Goal: Task Accomplishment & Management: Use online tool/utility

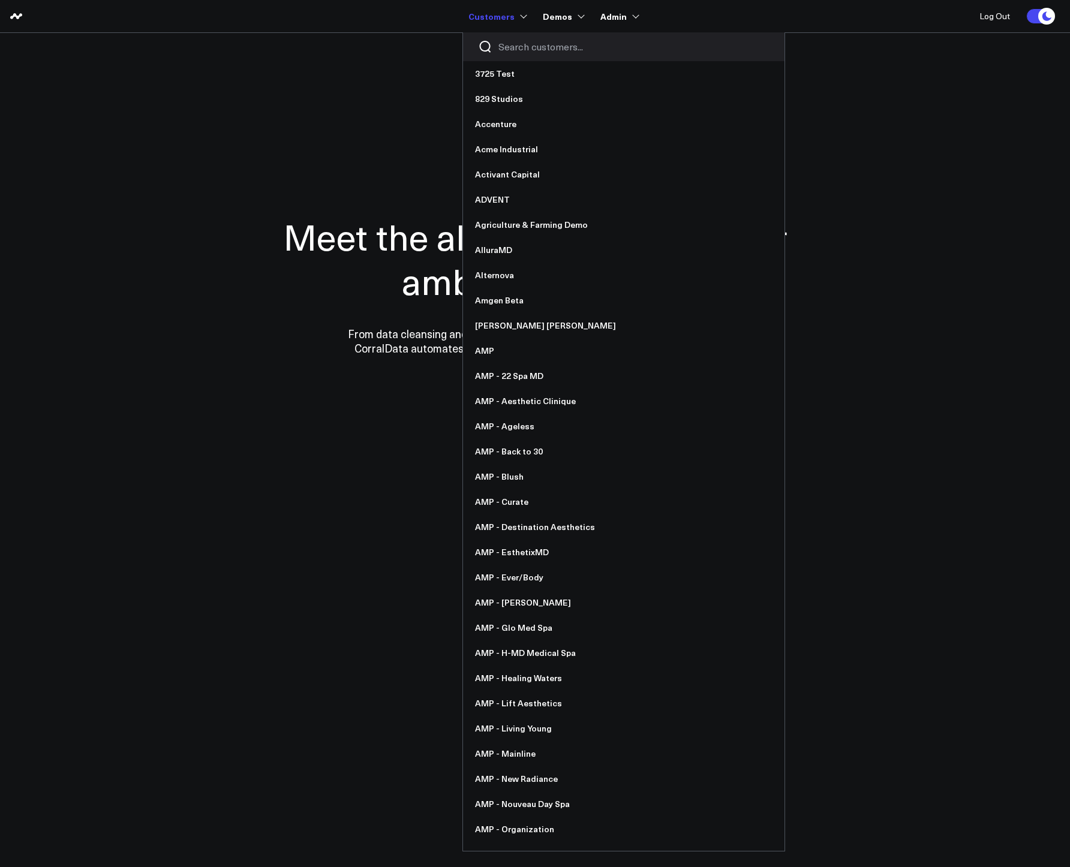
click at [521, 47] on input "Search customers input" at bounding box center [634, 46] width 271 height 13
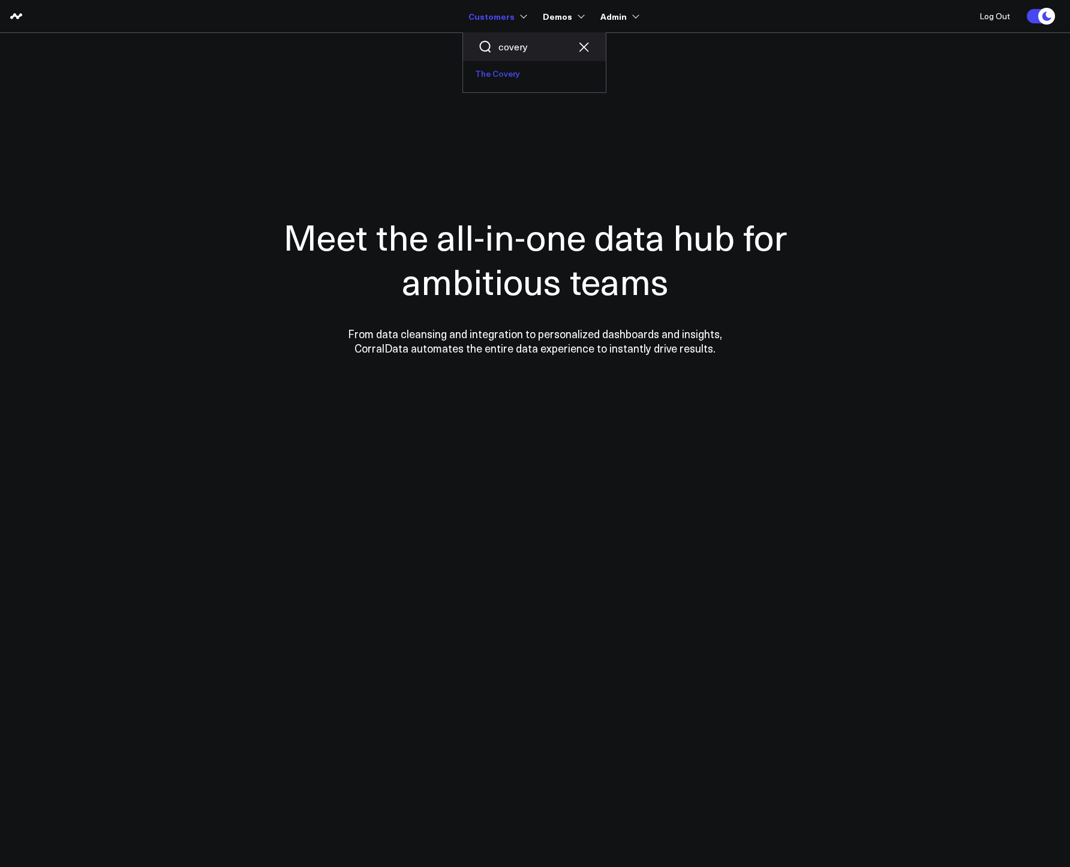
type input "covery"
click at [506, 83] on link "The Covery" at bounding box center [534, 73] width 143 height 25
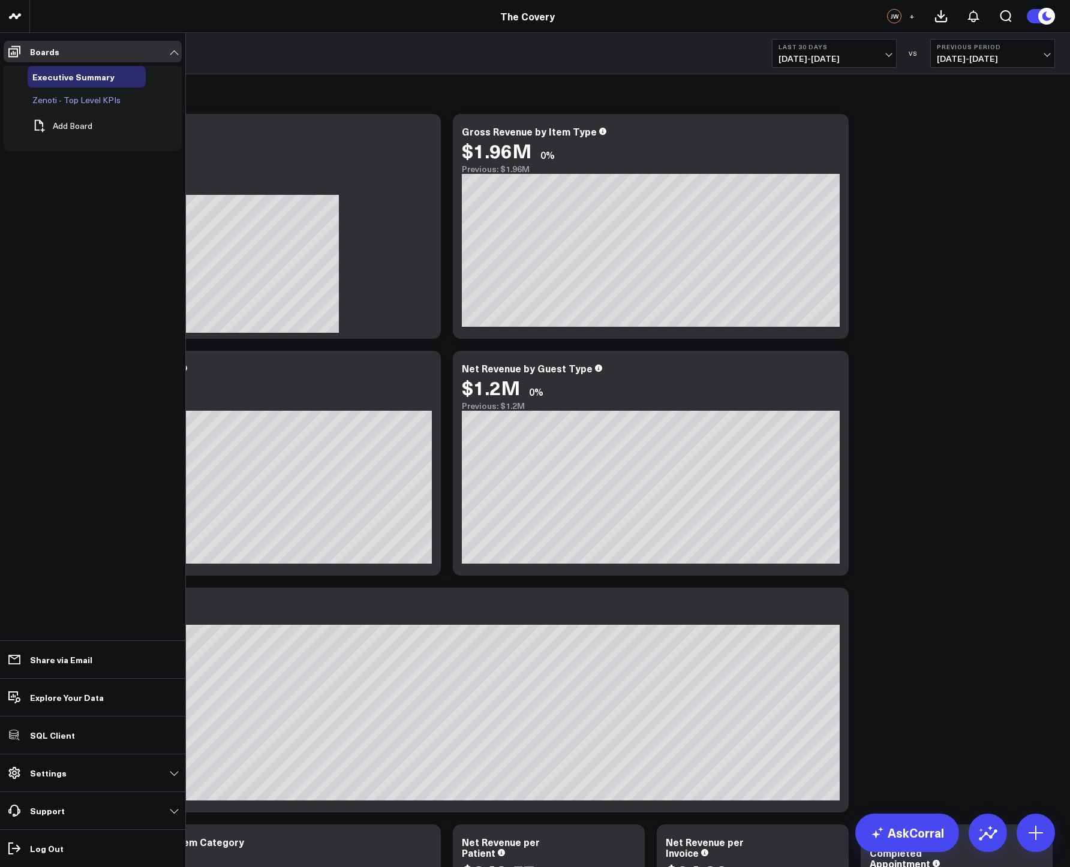
click at [71, 99] on span "Zenoti - Top Level KPIs" at bounding box center [76, 99] width 88 height 11
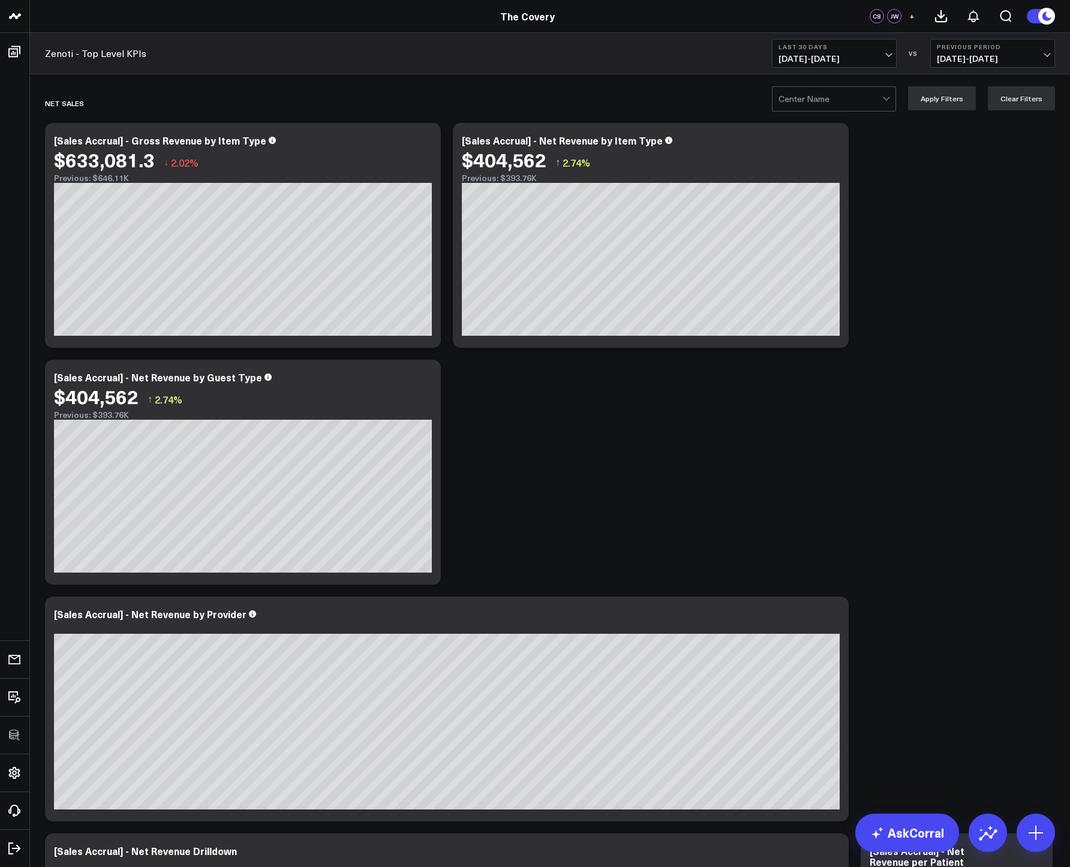
click at [820, 101] on div at bounding box center [831, 99] width 104 height 24
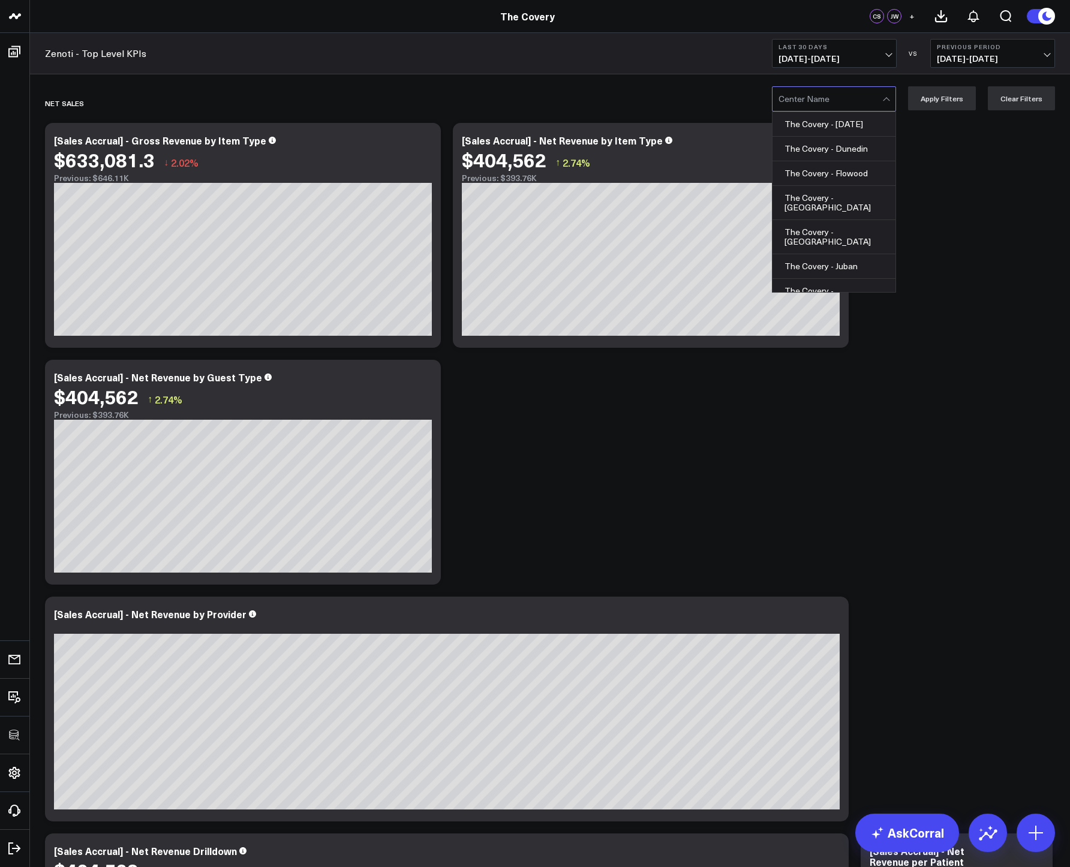
click at [857, 101] on div at bounding box center [831, 99] width 104 height 24
click at [673, 82] on div "The Covery - [DATE], 1 of 14. 14 results available. Use Up and Down to choose o…" at bounding box center [550, 98] width 1040 height 48
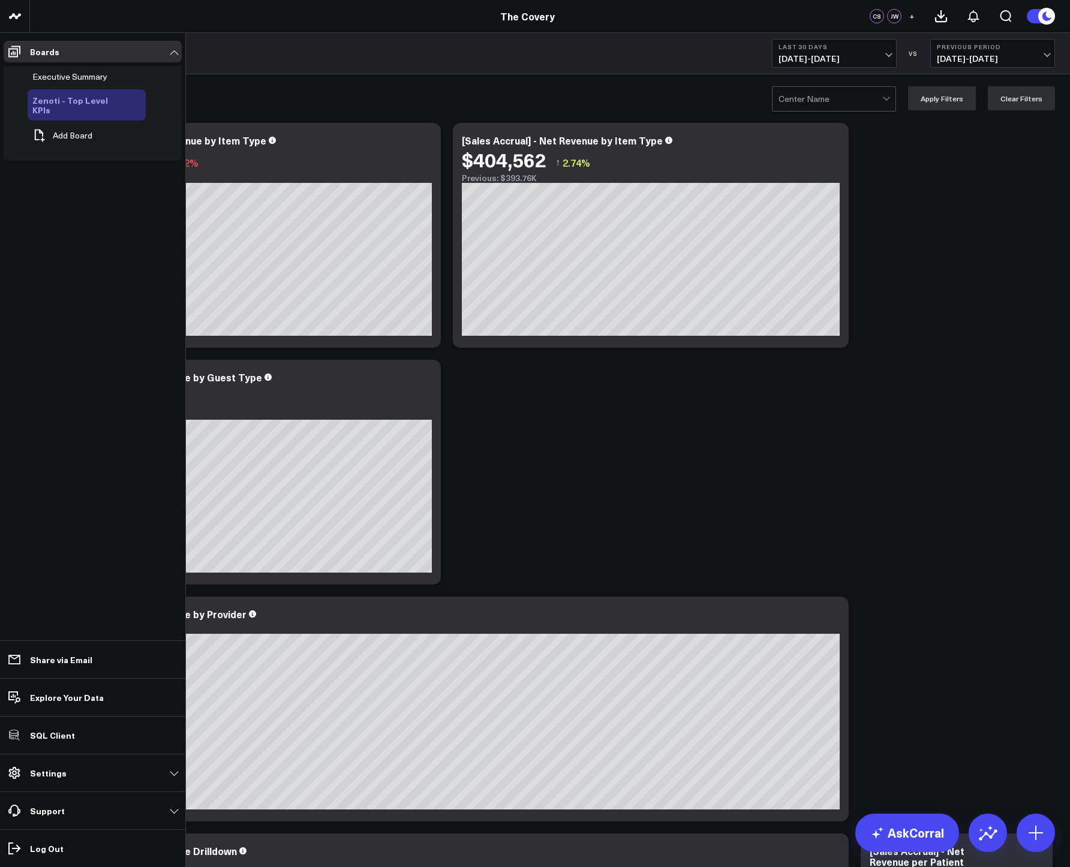
click at [130, 102] on icon at bounding box center [137, 105] width 14 height 14
click at [176, 161] on button "Duplicate Board" at bounding box center [187, 171] width 101 height 27
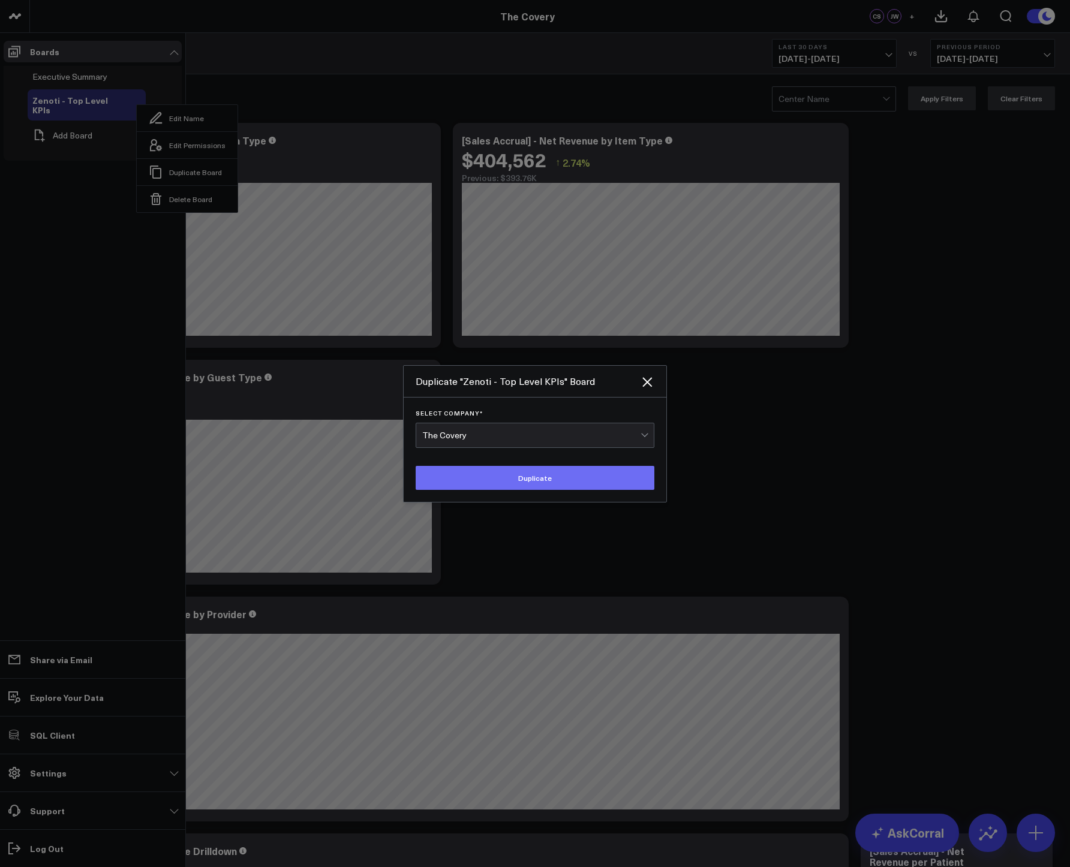
click at [480, 475] on button "Duplicate" at bounding box center [535, 478] width 239 height 24
